Goal: Task Accomplishment & Management: Manage account settings

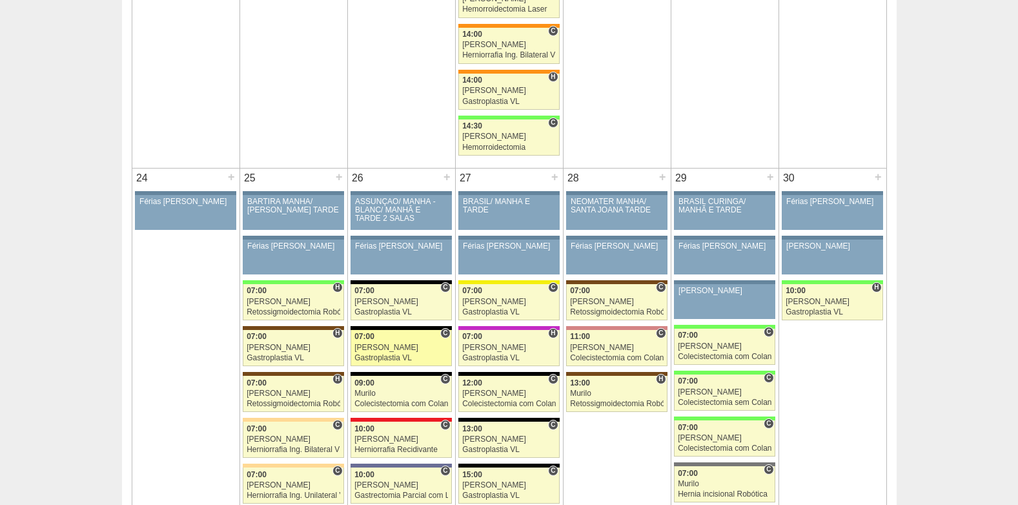
scroll to position [2906, 0]
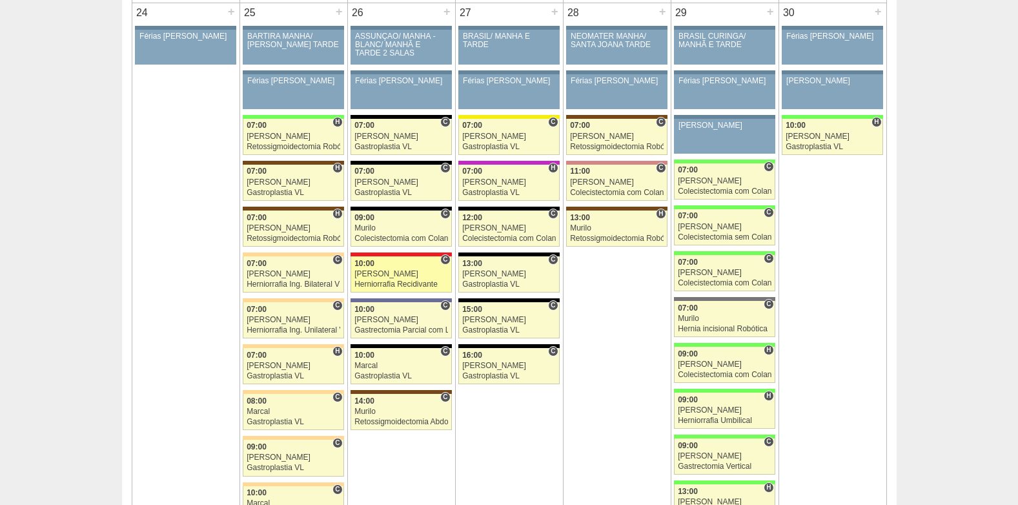
click at [376, 267] on div "10:00" at bounding box center [402, 264] width 94 height 8
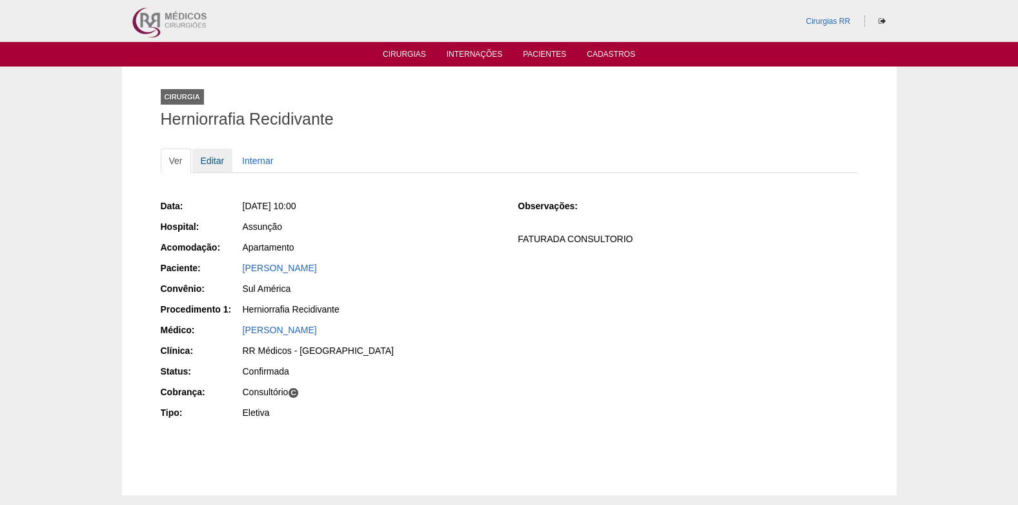
click at [205, 163] on link "Editar" at bounding box center [212, 161] width 41 height 25
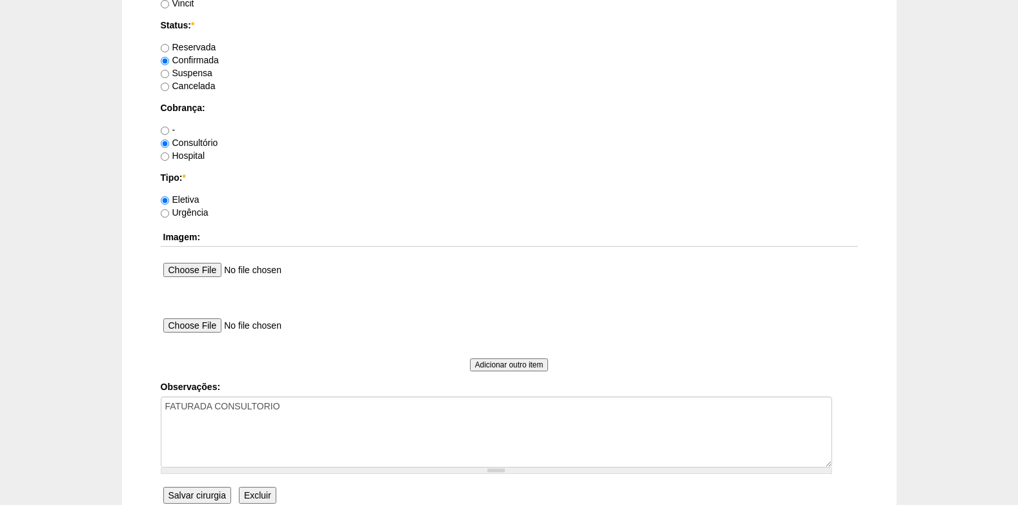
scroll to position [1159, 0]
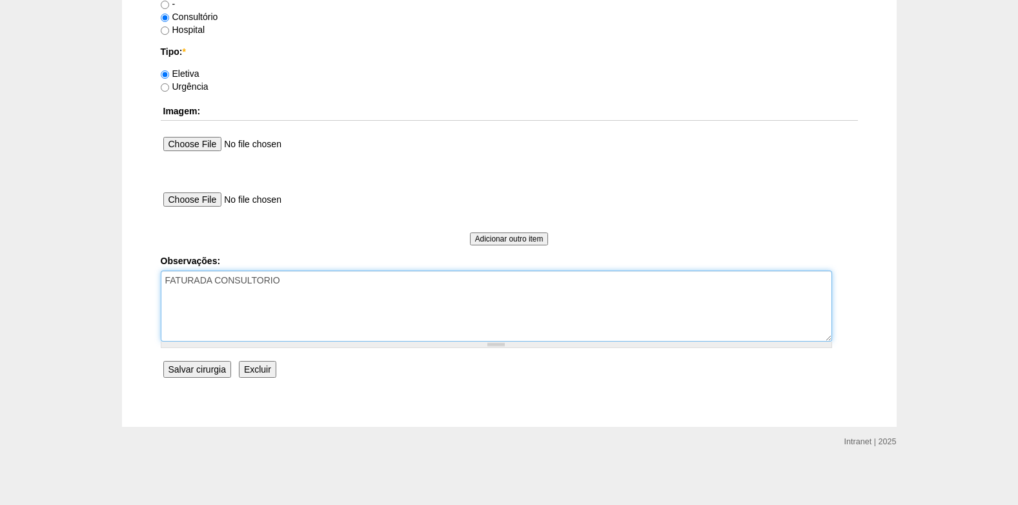
click at [321, 291] on textarea "FATURADA CONSULTORIO" at bounding box center [497, 306] width 672 height 71
type textarea "FATURADA CONSULTORIO AUTORIZADO VENCE 12/09"
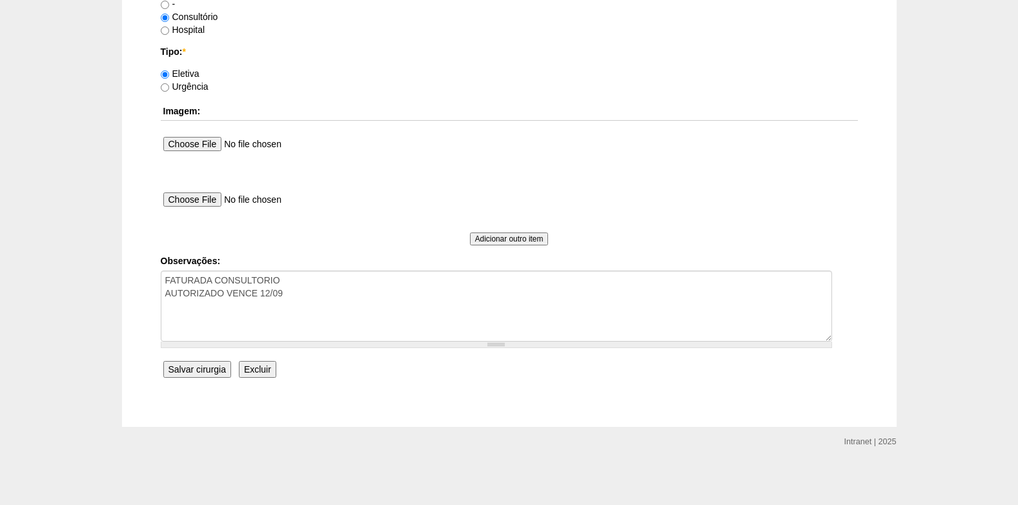
click at [196, 369] on input "Salvar cirurgia" at bounding box center [197, 369] width 68 height 17
